Goal: Transaction & Acquisition: Purchase product/service

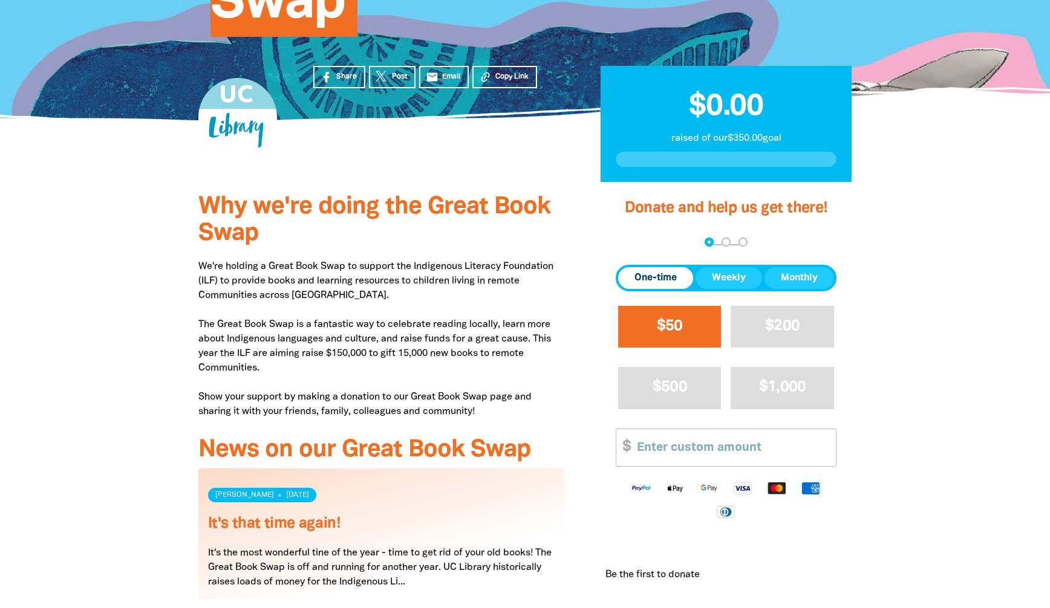
scroll to position [261, 0]
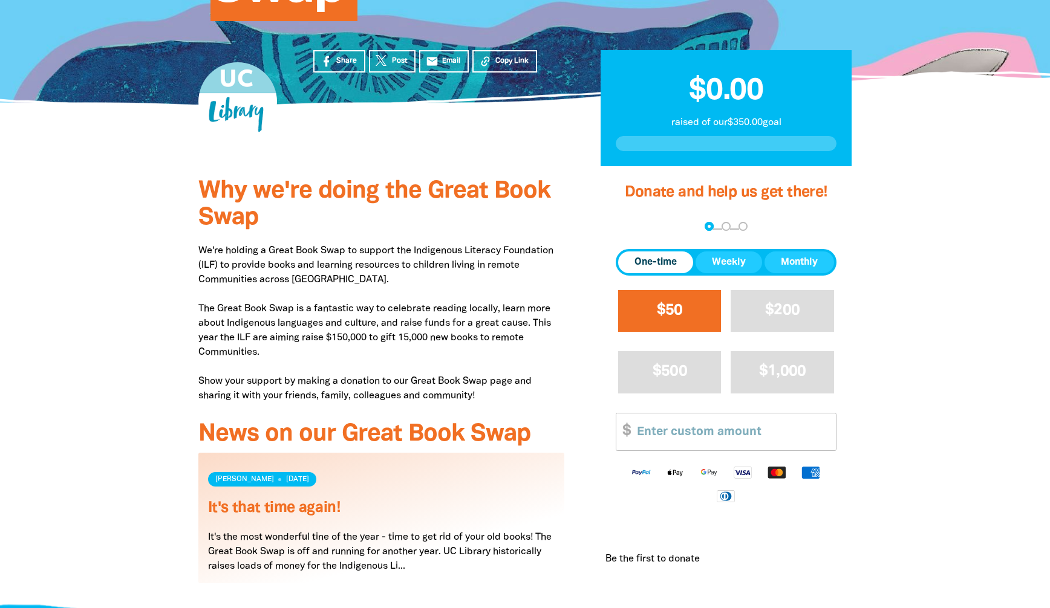
click at [677, 314] on span "$50" at bounding box center [670, 310] width 26 height 14
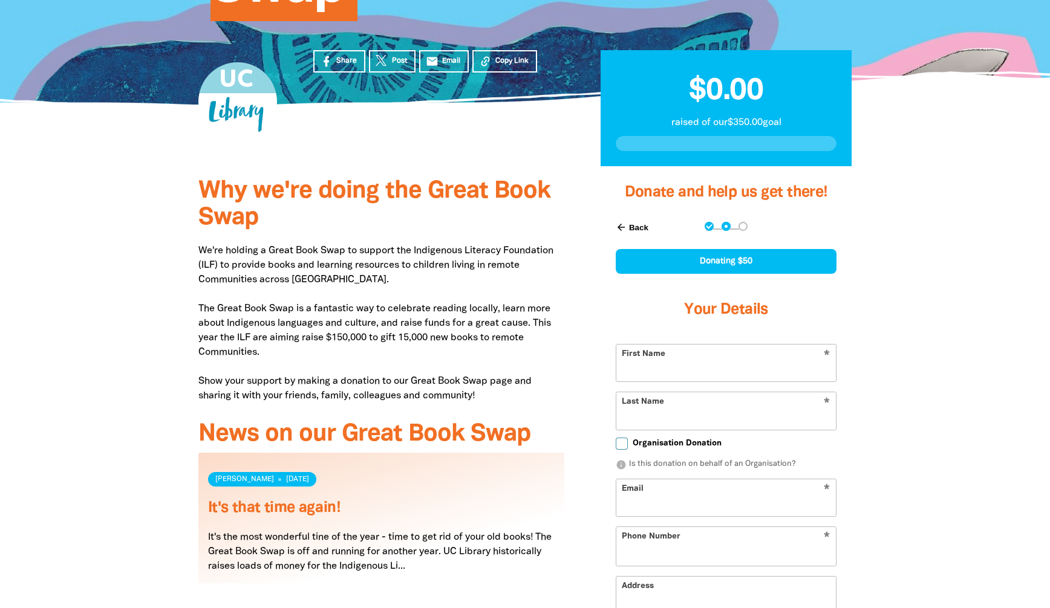
scroll to position [270, 1]
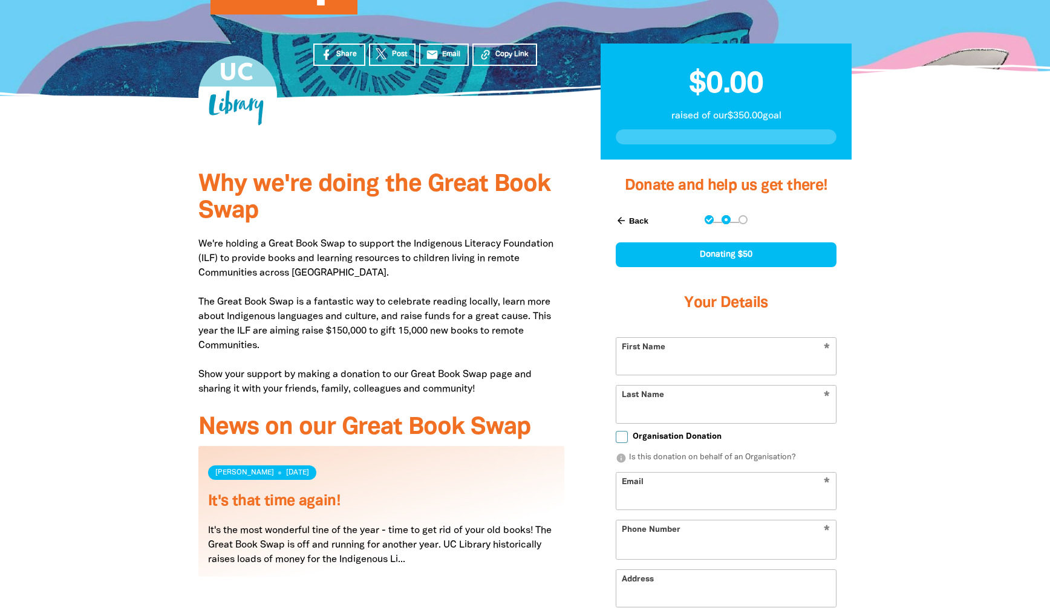
select select "AU"
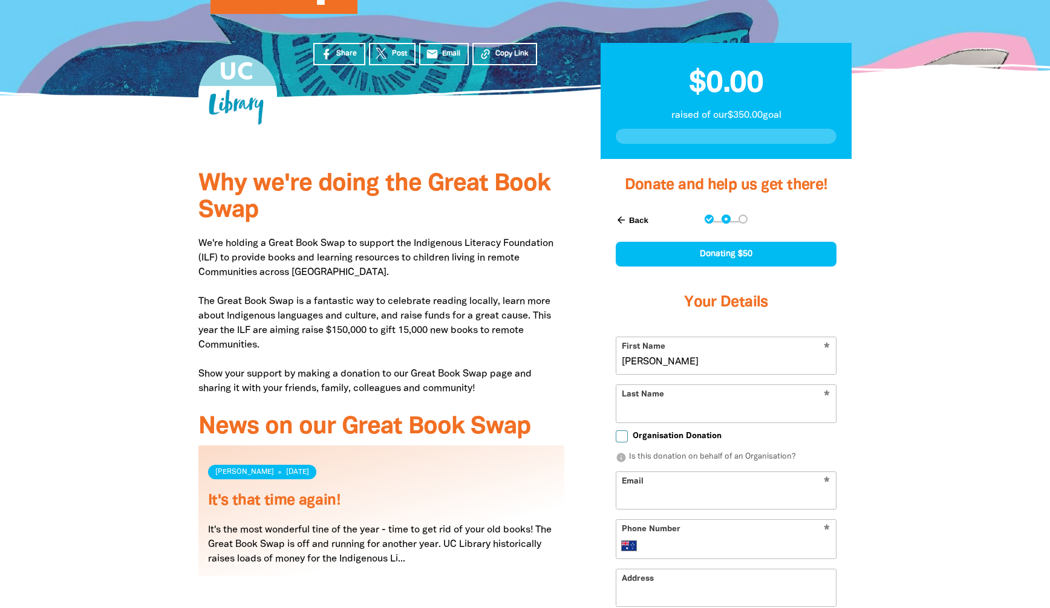
type input "[PERSON_NAME]"
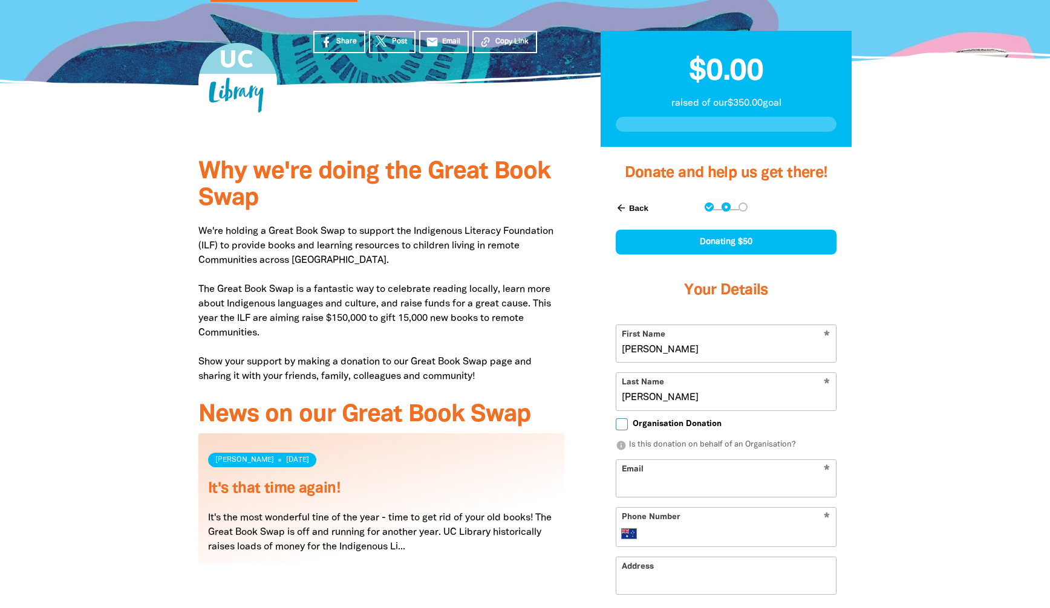
scroll to position [260, 0]
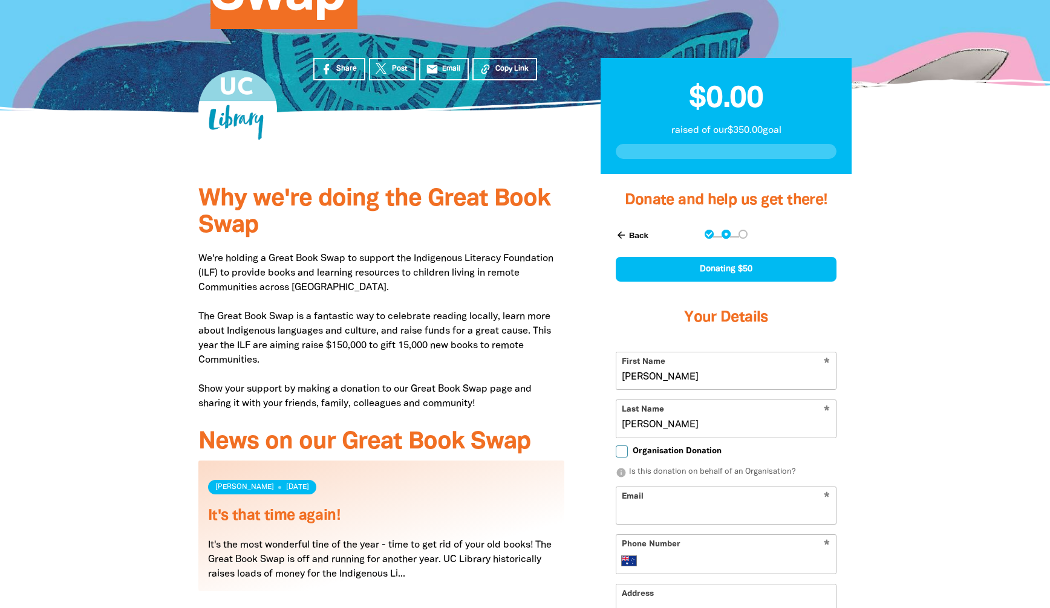
type input "[PERSON_NAME]"
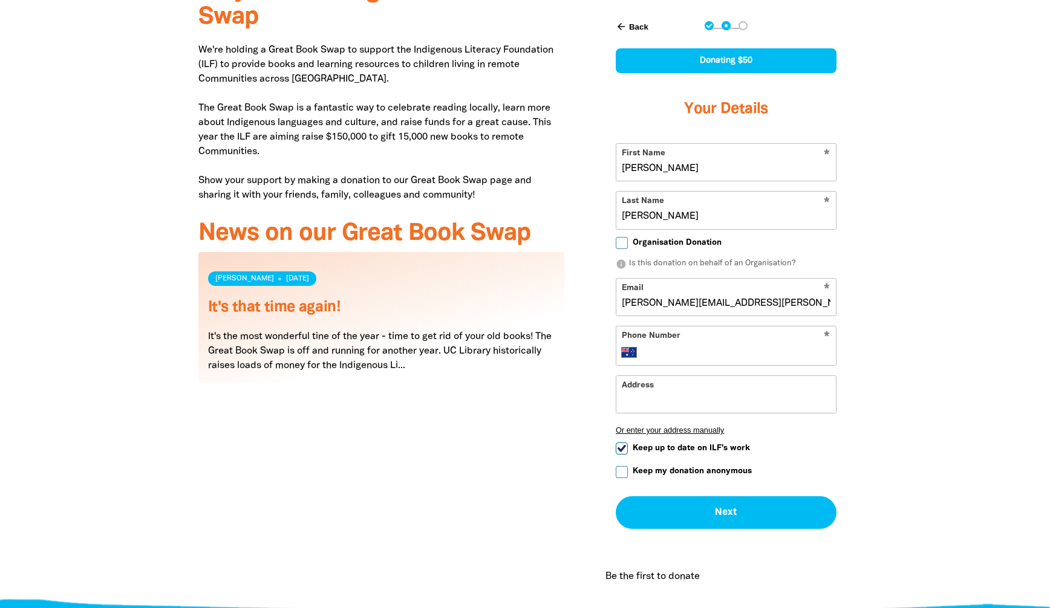
scroll to position [471, 0]
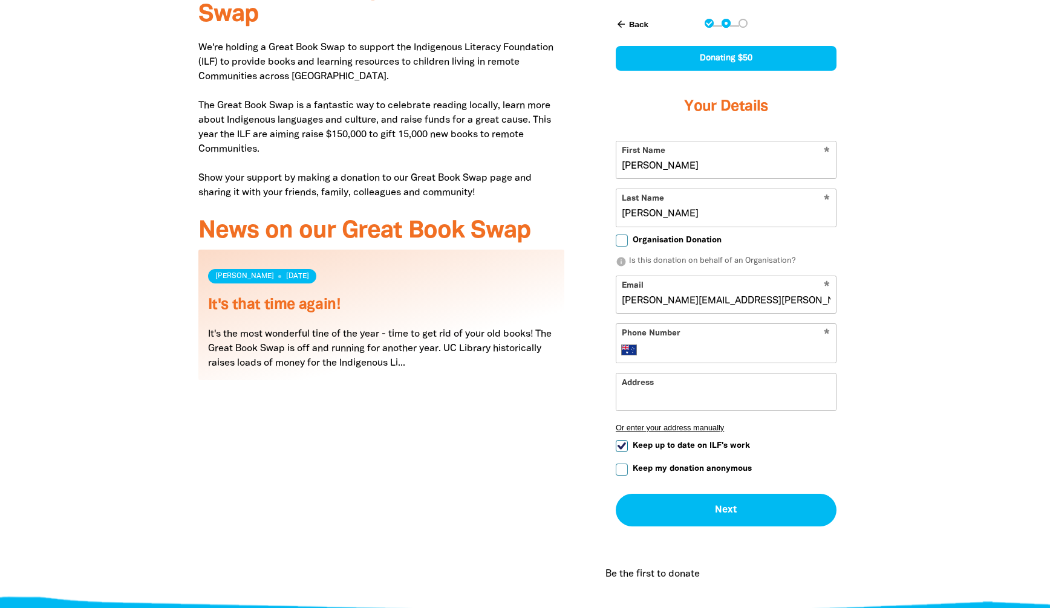
type input "[PERSON_NAME][EMAIL_ADDRESS][PERSON_NAME][DOMAIN_NAME]"
click at [623, 470] on input "Keep my donation anonymous" at bounding box center [621, 470] width 12 height 12
checkbox input "true"
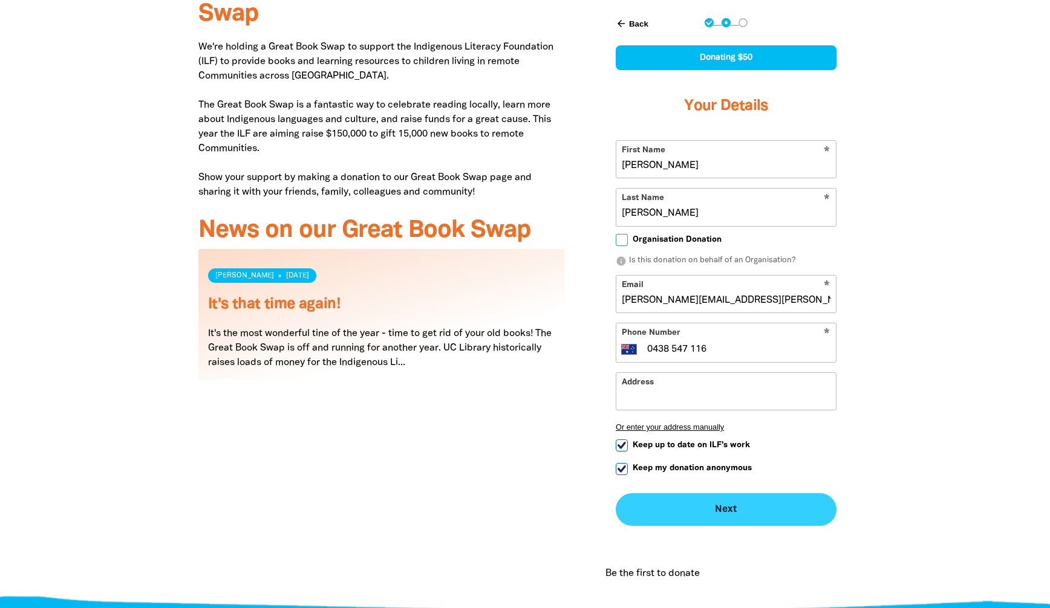
type input "0438 547 116"
click at [732, 508] on button "Next chevron_right" at bounding box center [725, 509] width 221 height 33
checkbox input "false"
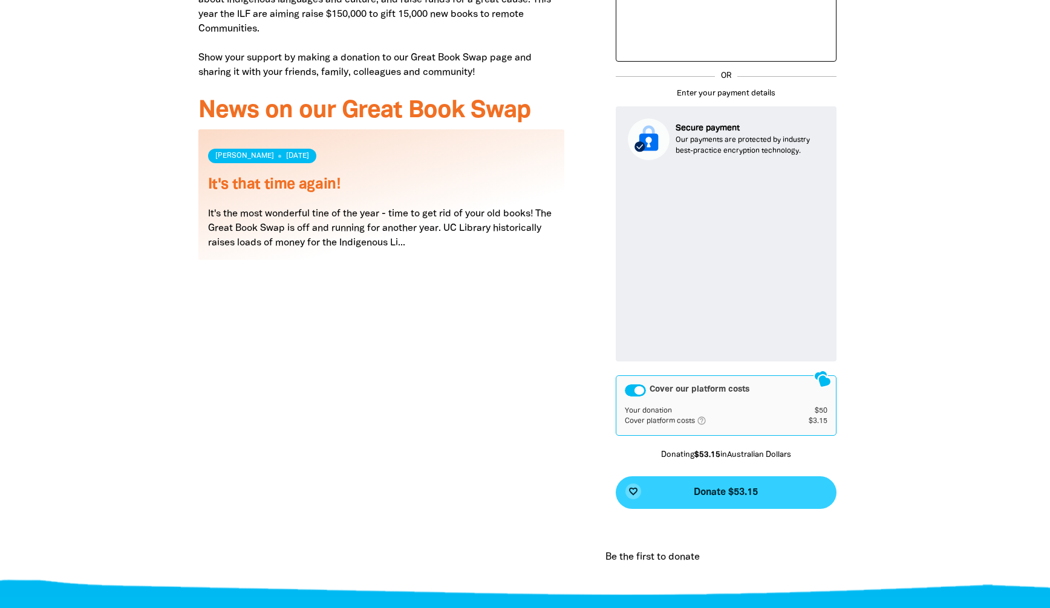
scroll to position [591, 0]
click at [745, 493] on span "Donate $53.15" at bounding box center [725, 493] width 64 height 10
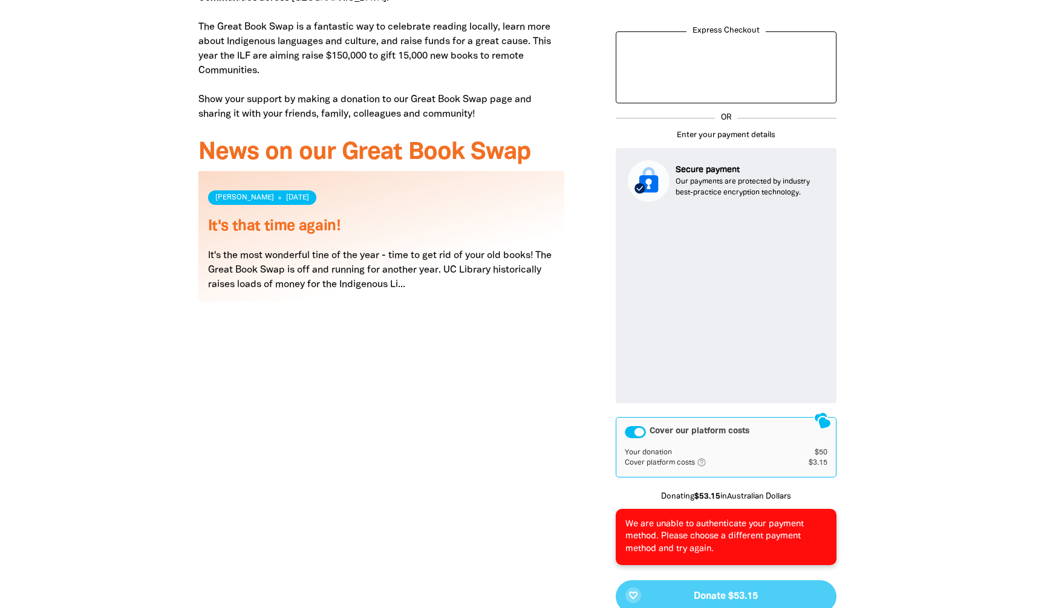
scroll to position [550, 0]
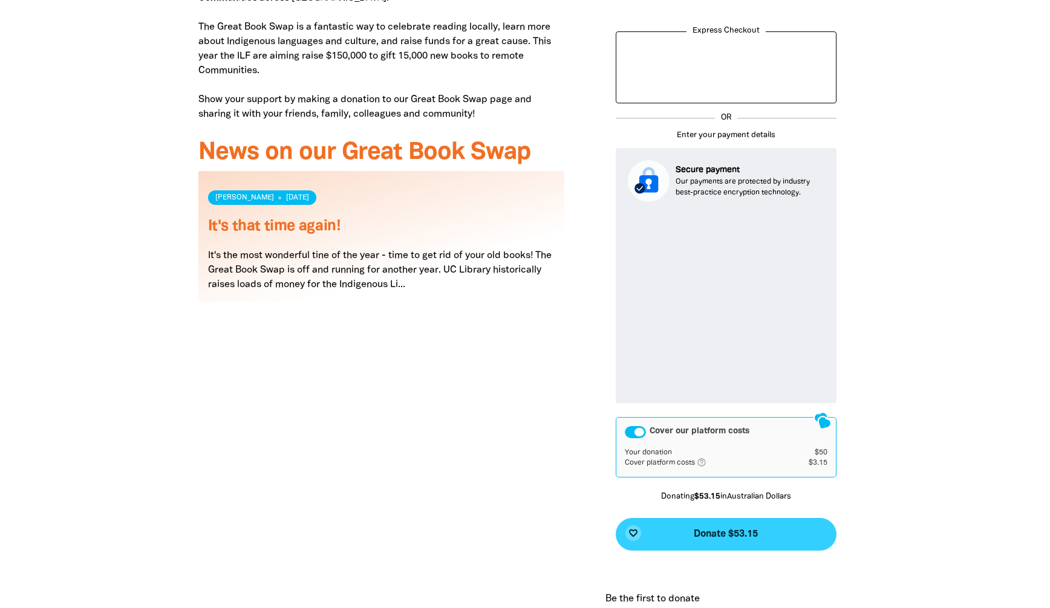
click at [729, 534] on span "Donate $53.15" at bounding box center [725, 535] width 64 height 10
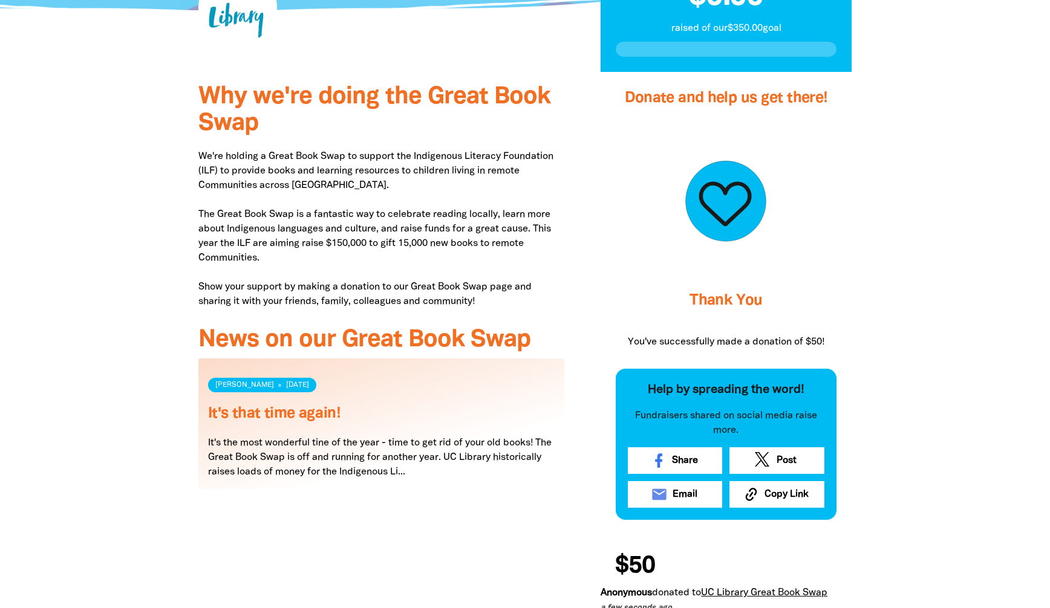
scroll to position [363, 0]
